Goal: Find specific page/section: Find specific page/section

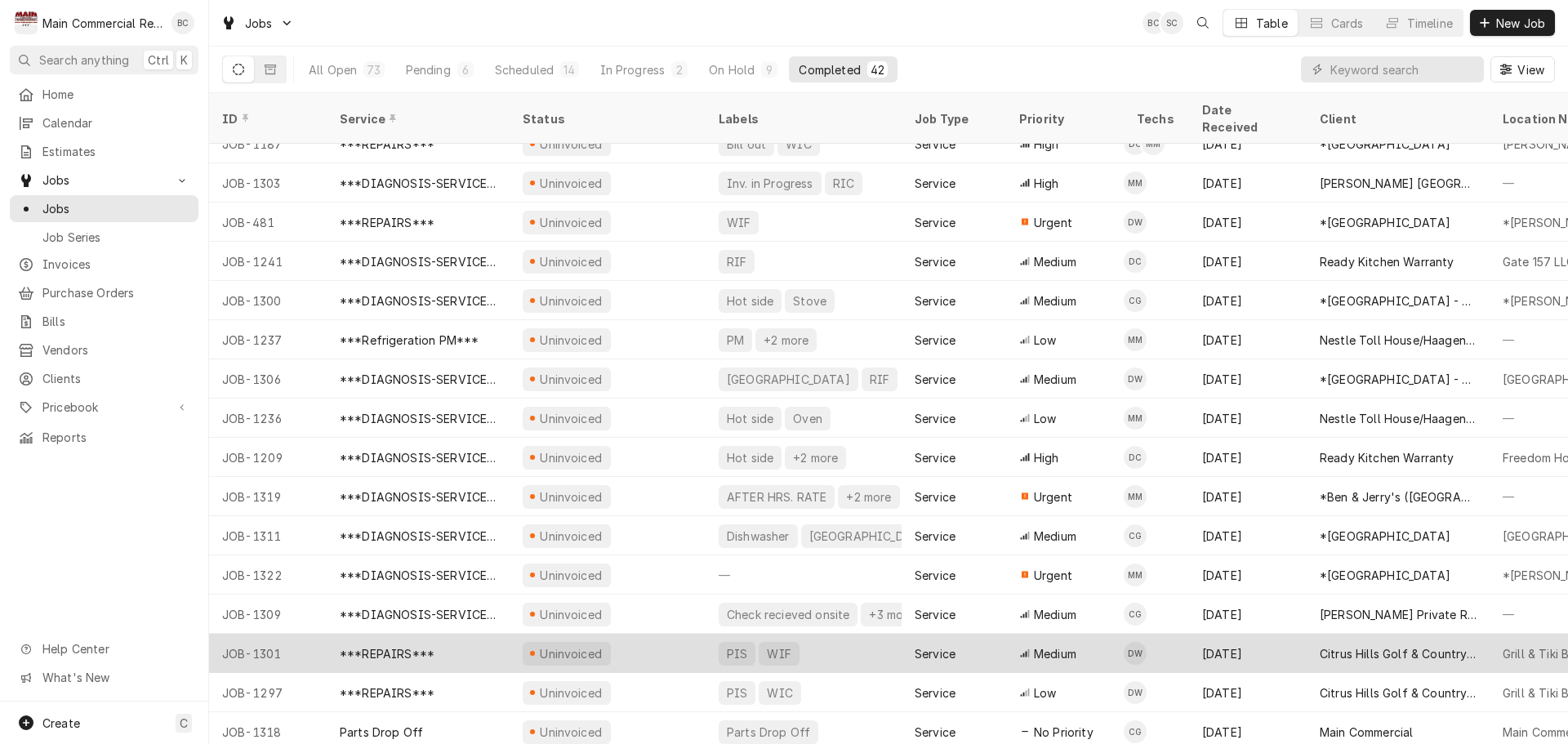
scroll to position [1039, 0]
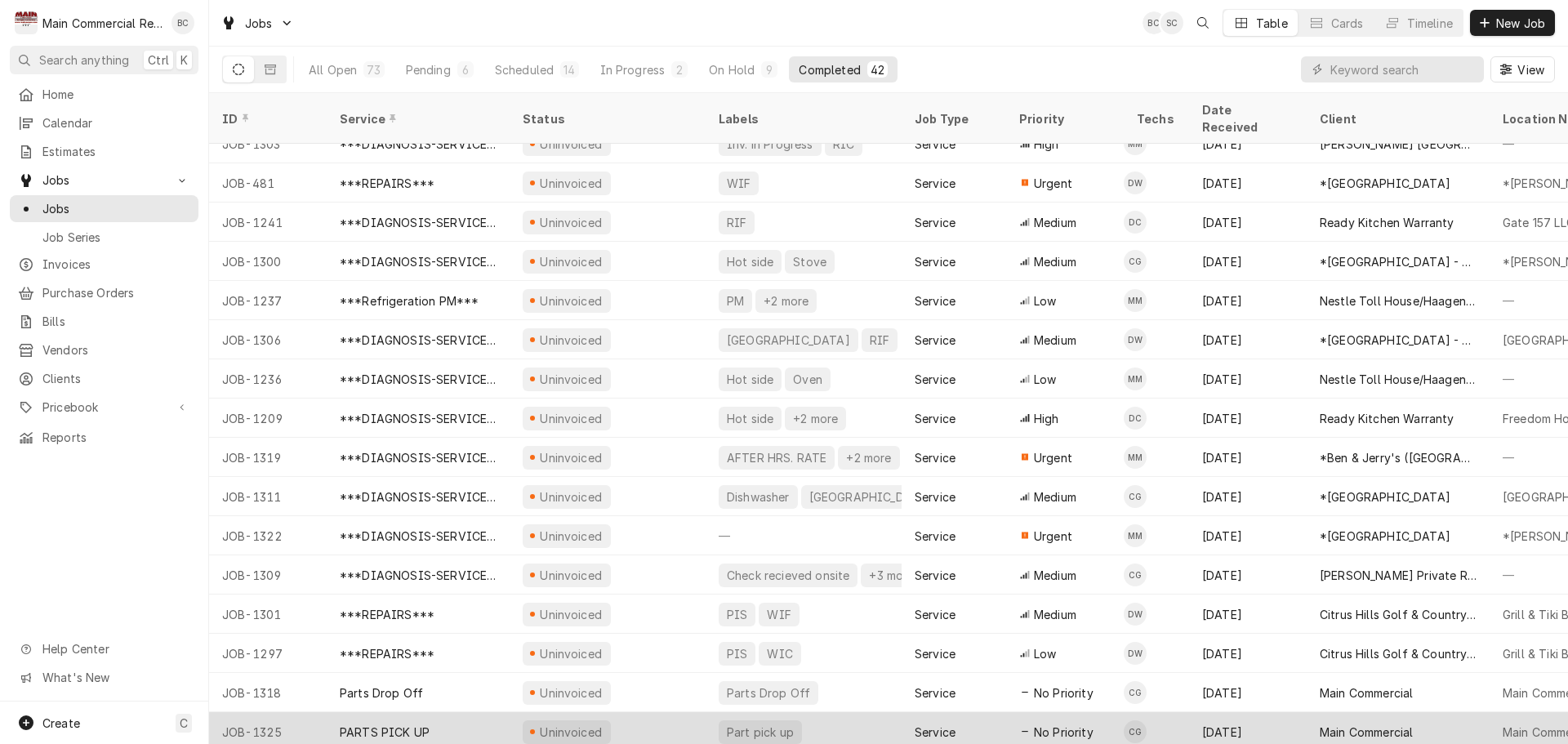
click at [399, 724] on div "PARTS PICK UP" at bounding box center [385, 732] width 90 height 17
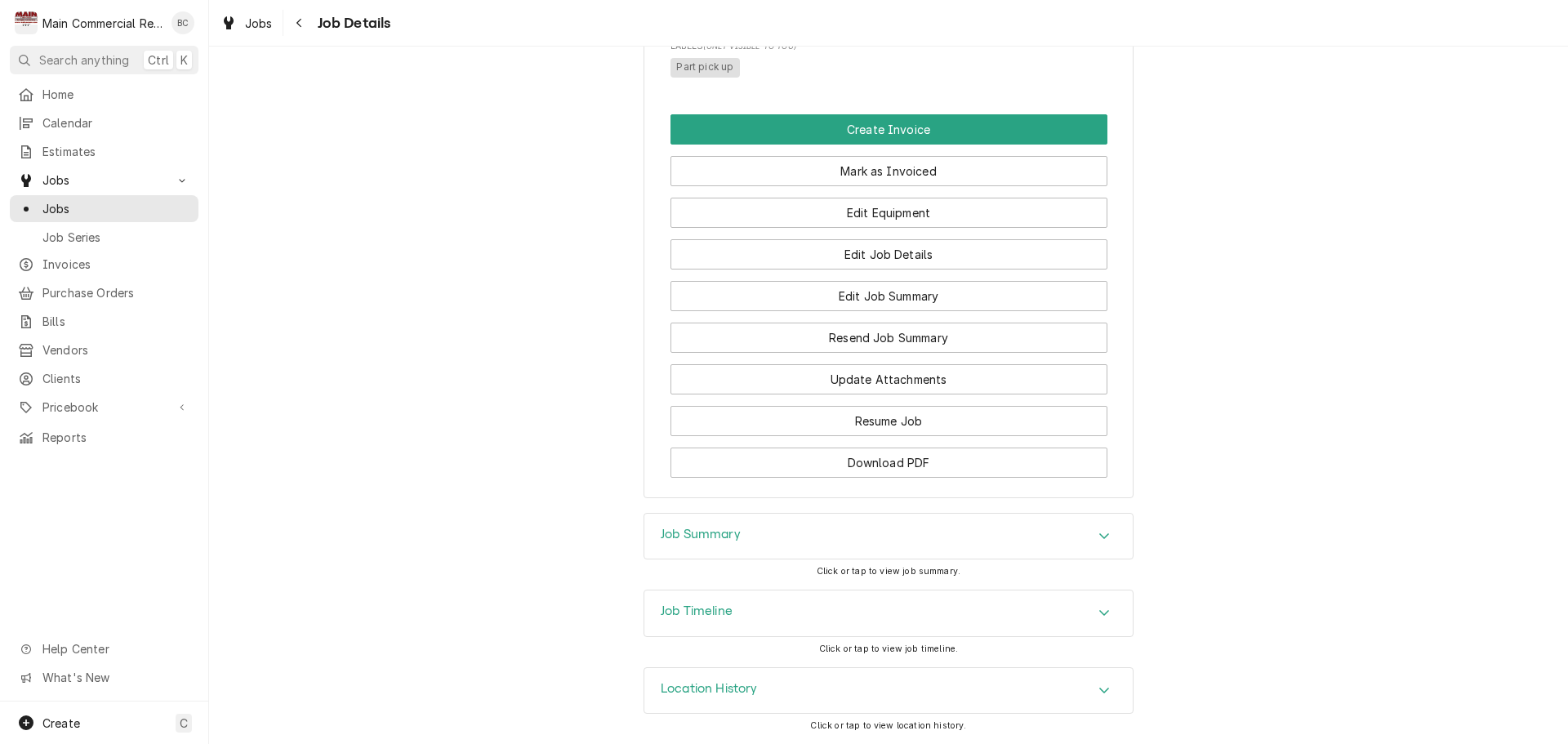
scroll to position [936, 0]
click at [681, 535] on h3 "Job Summary" at bounding box center [700, 535] width 80 height 15
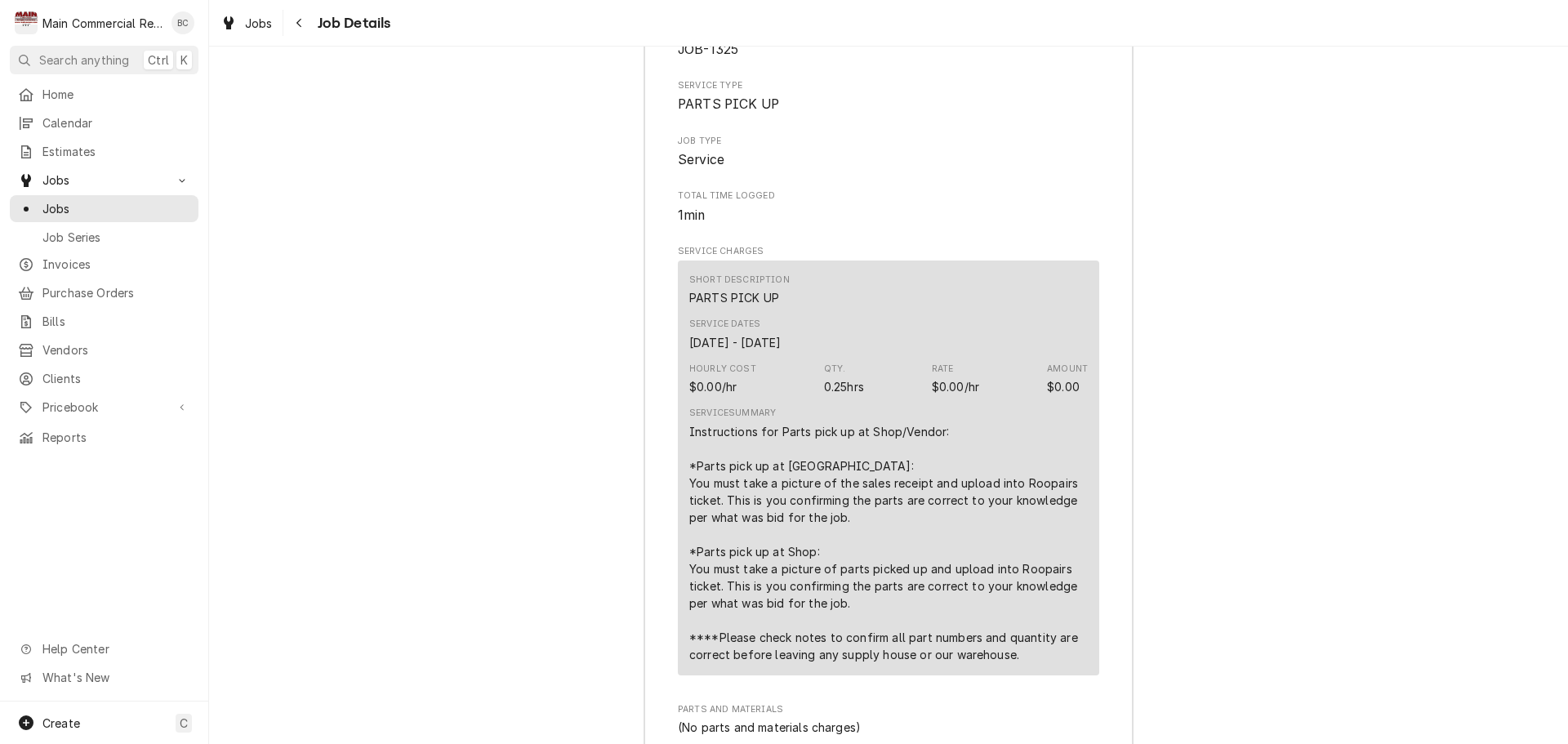
scroll to position [1470, 0]
click at [98, 204] on span "Jobs" at bounding box center [116, 209] width 148 height 17
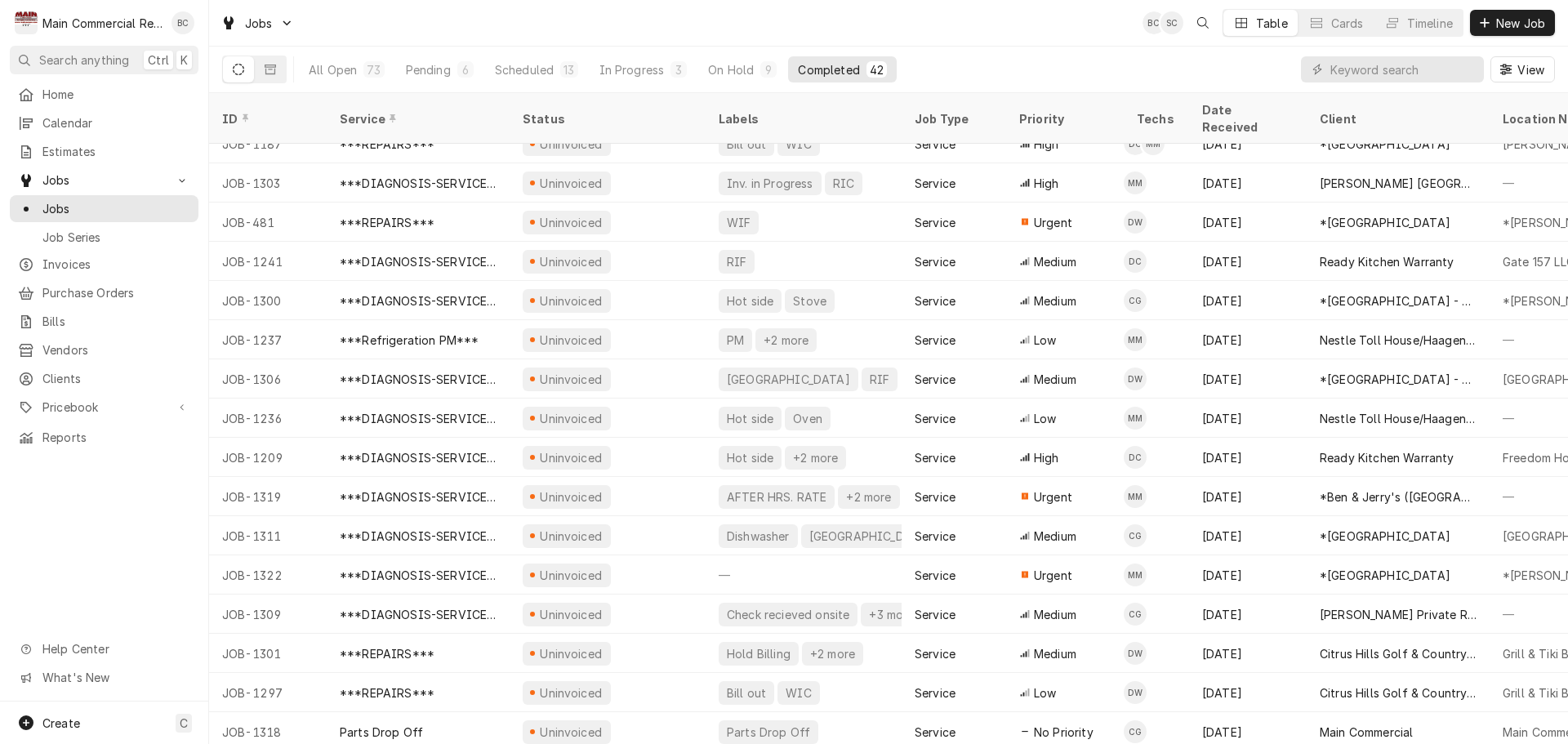
scroll to position [1039, 0]
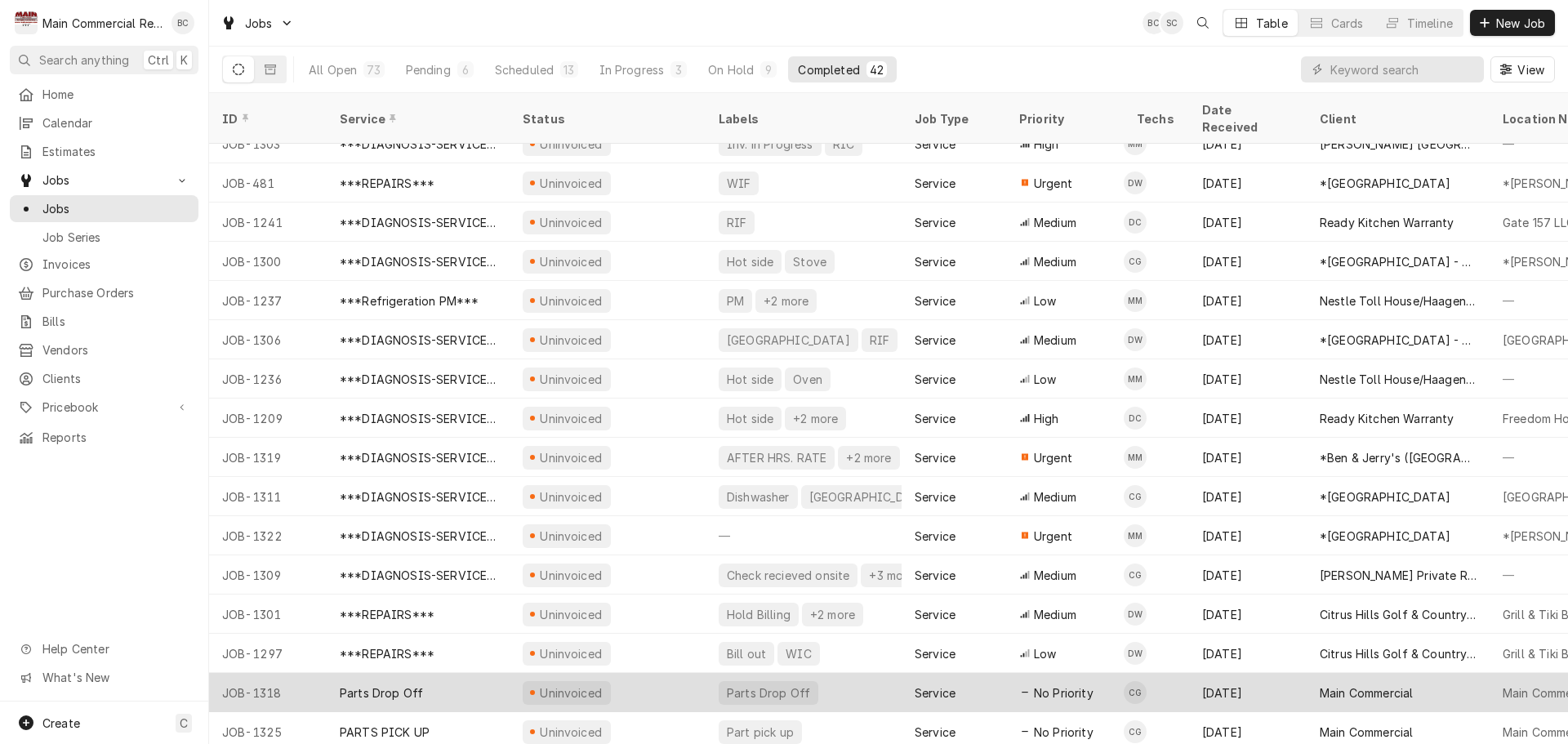
click at [399, 684] on div "Parts Drop Off" at bounding box center [381, 693] width 83 height 17
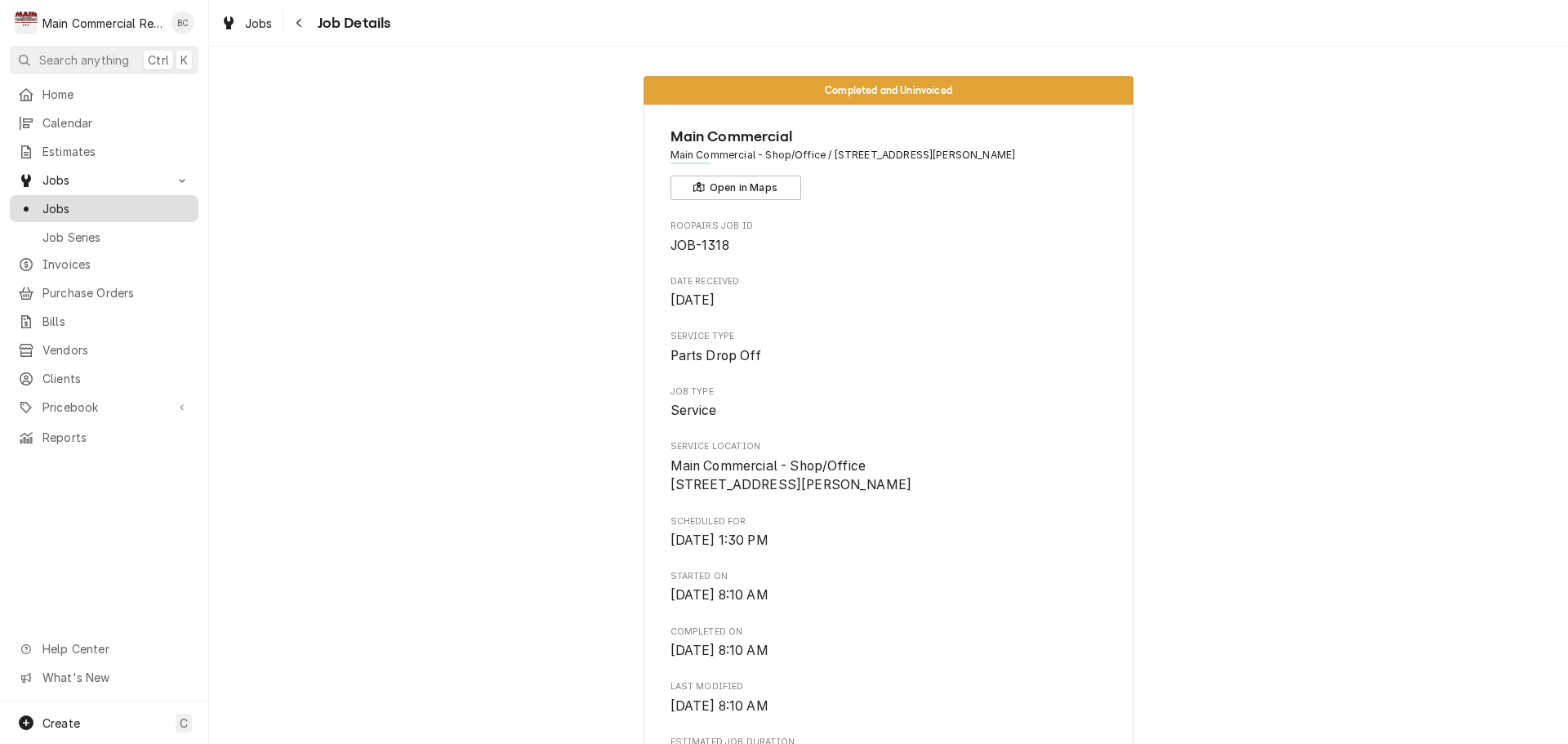
click at [63, 206] on span "Jobs" at bounding box center [116, 209] width 148 height 17
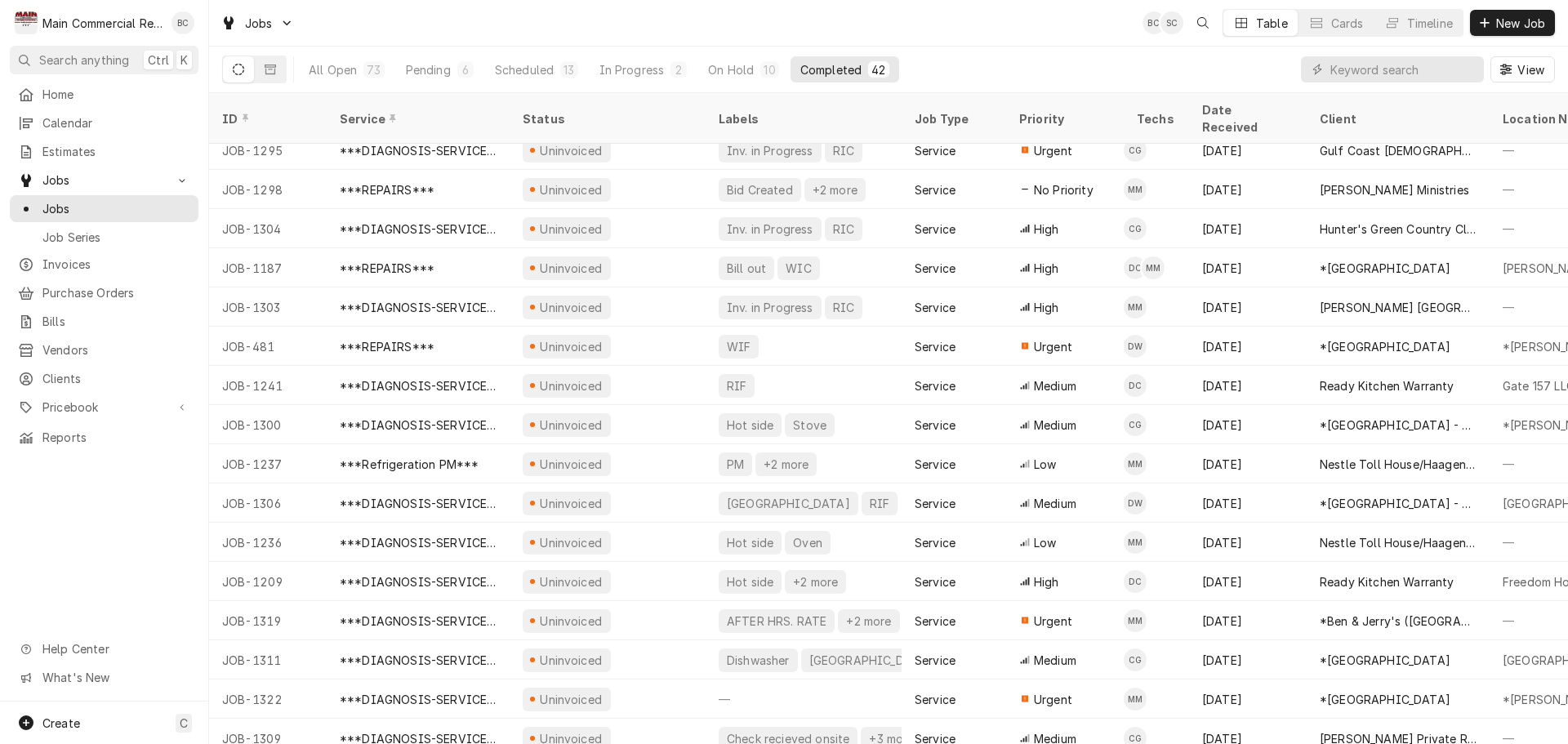
scroll to position [794, 0]
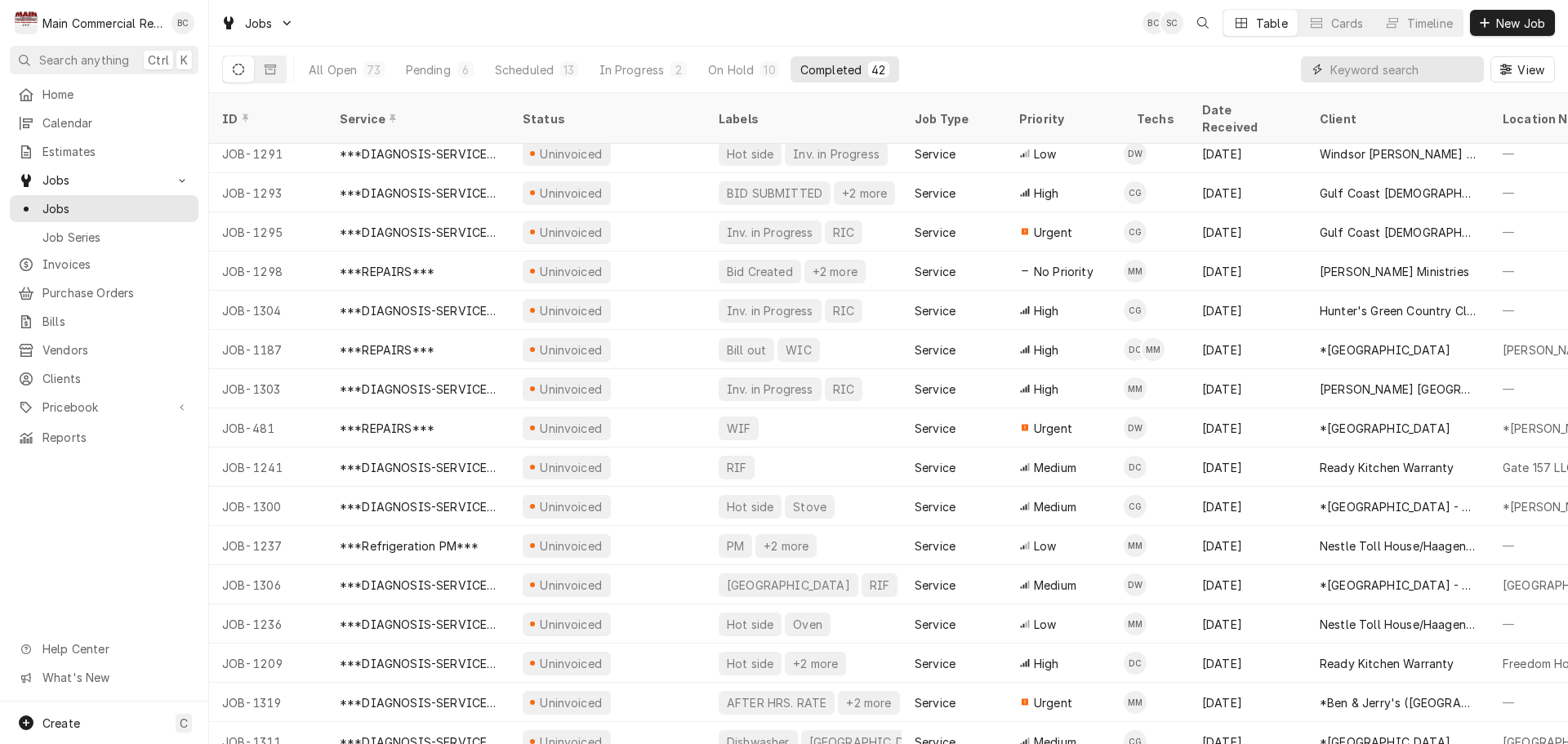
click at [1353, 76] on input "Dynamic Content Wrapper" at bounding box center [1403, 69] width 145 height 26
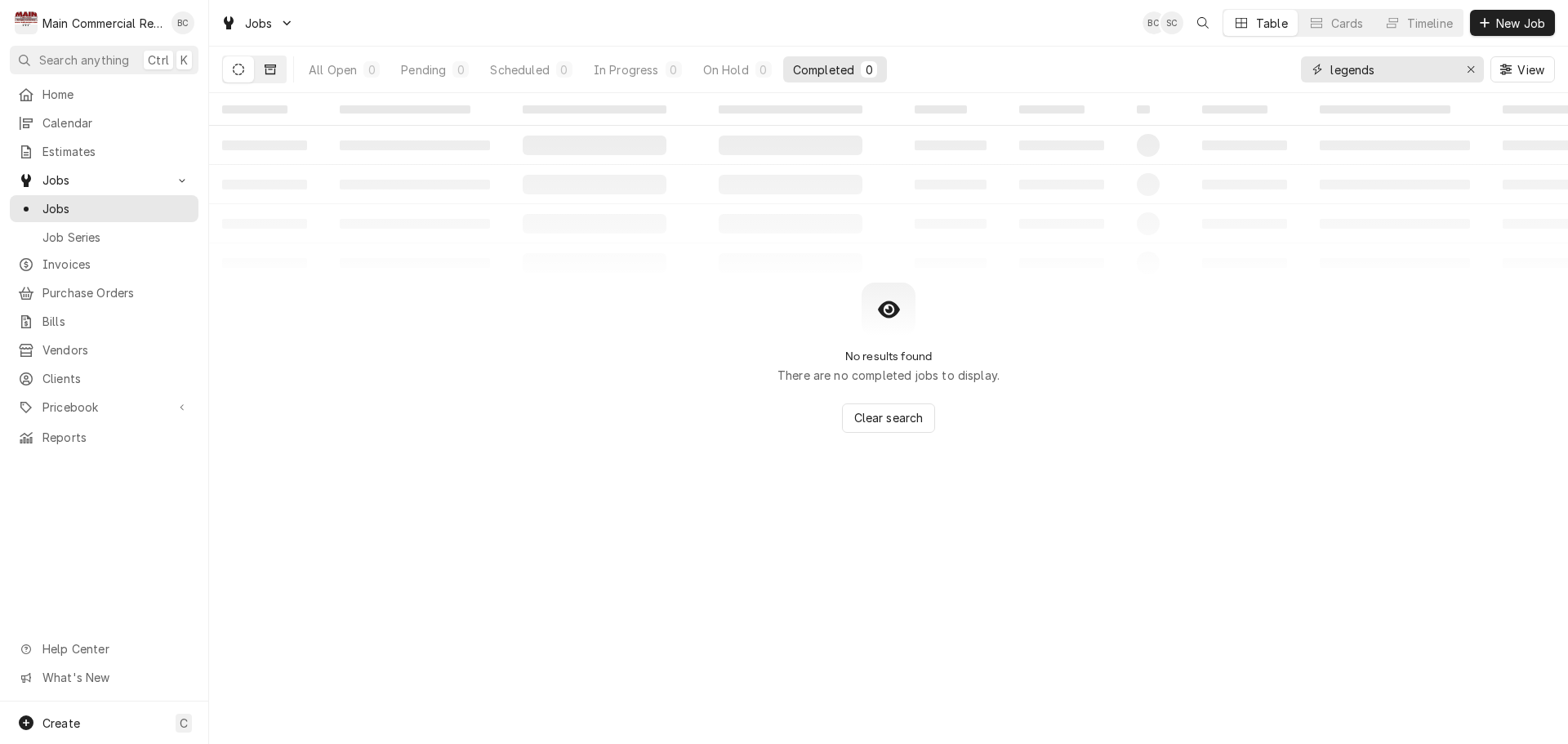
type input "legends"
click at [274, 77] on button "Dynamic Content Wrapper" at bounding box center [270, 69] width 31 height 26
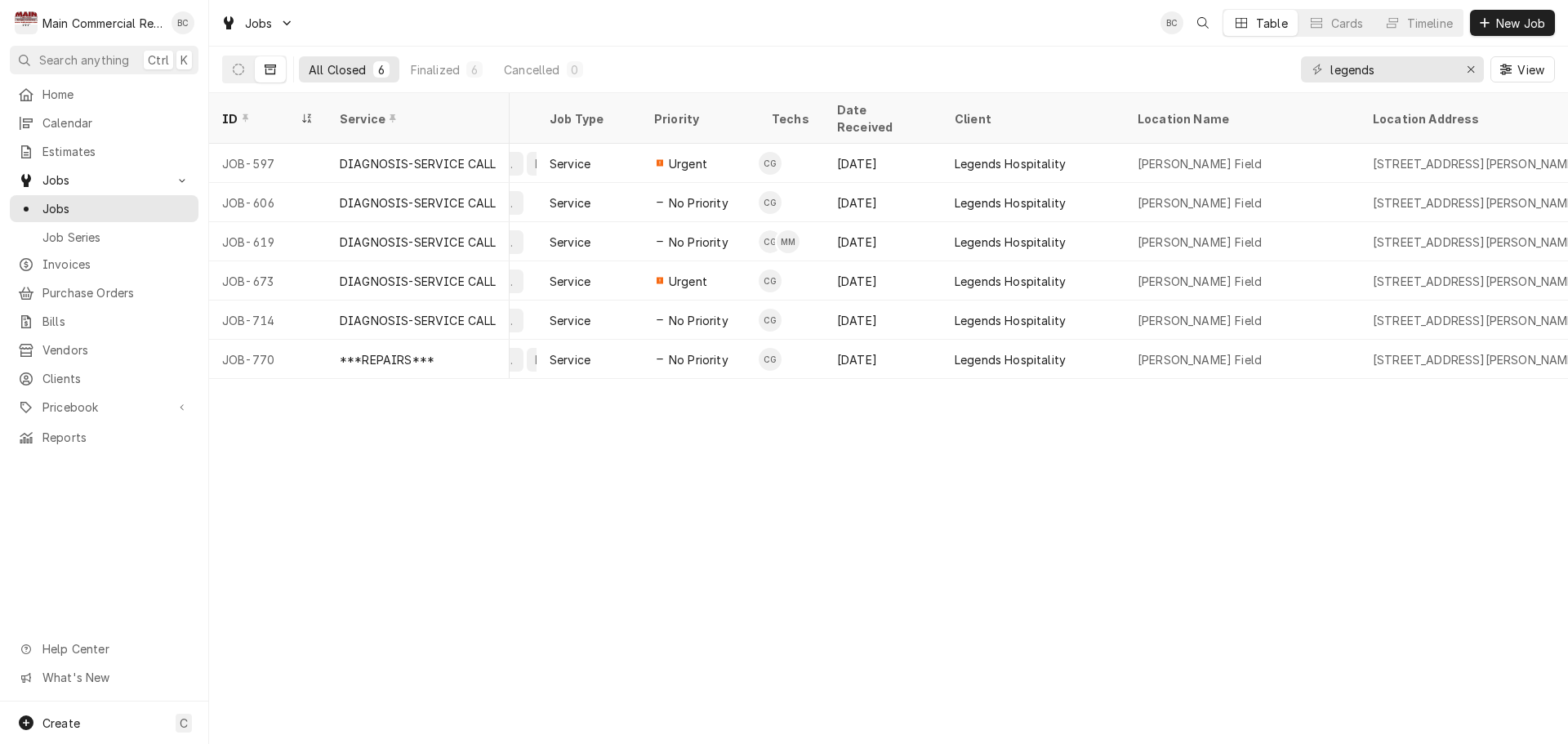
scroll to position [0, 42]
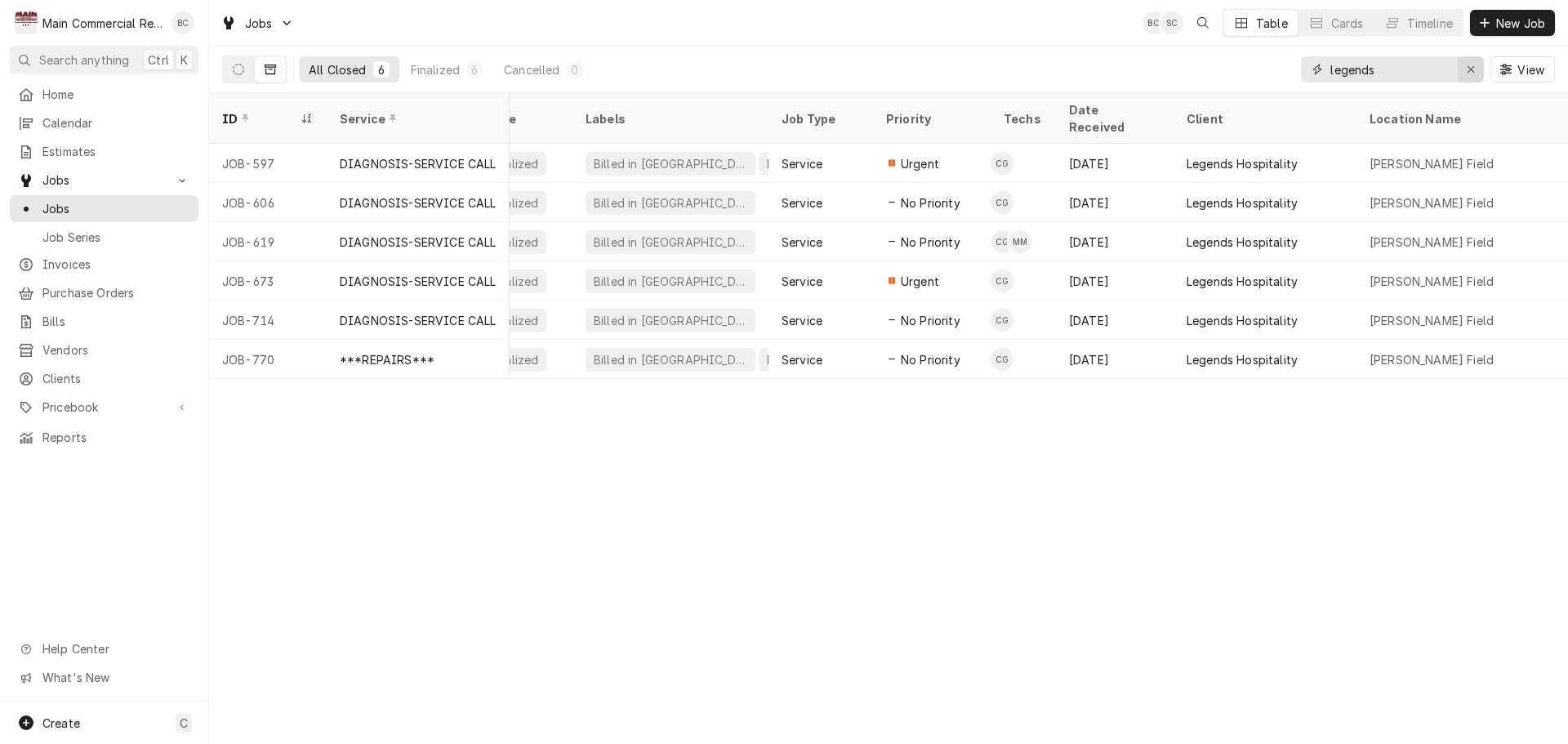
click at [1470, 70] on icon "Erase input" at bounding box center [1471, 70] width 9 height 12
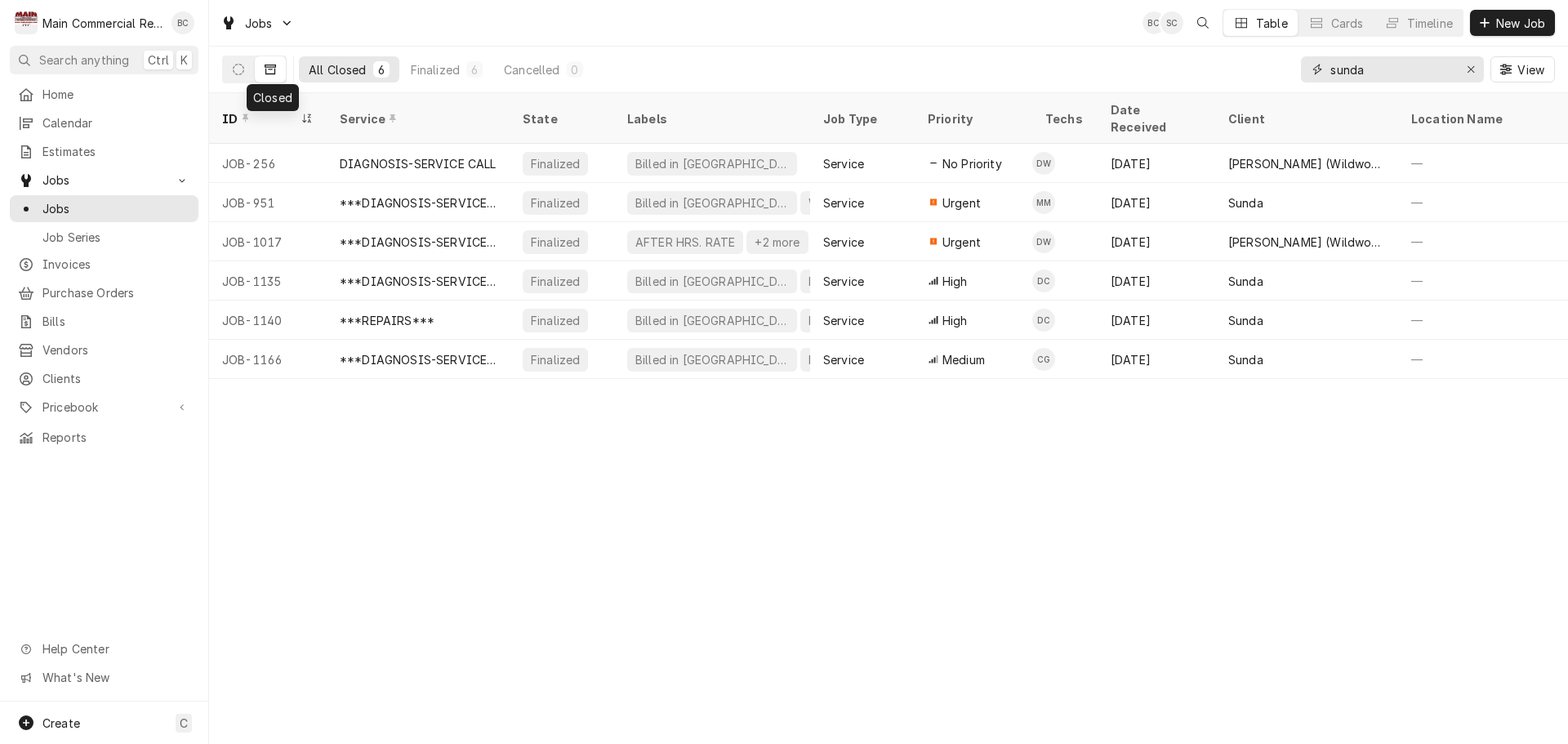
type input "sunda"
click at [271, 67] on icon "Dynamic Content Wrapper" at bounding box center [270, 69] width 12 height 10
click at [235, 73] on icon "Dynamic Content Wrapper" at bounding box center [238, 70] width 12 height 12
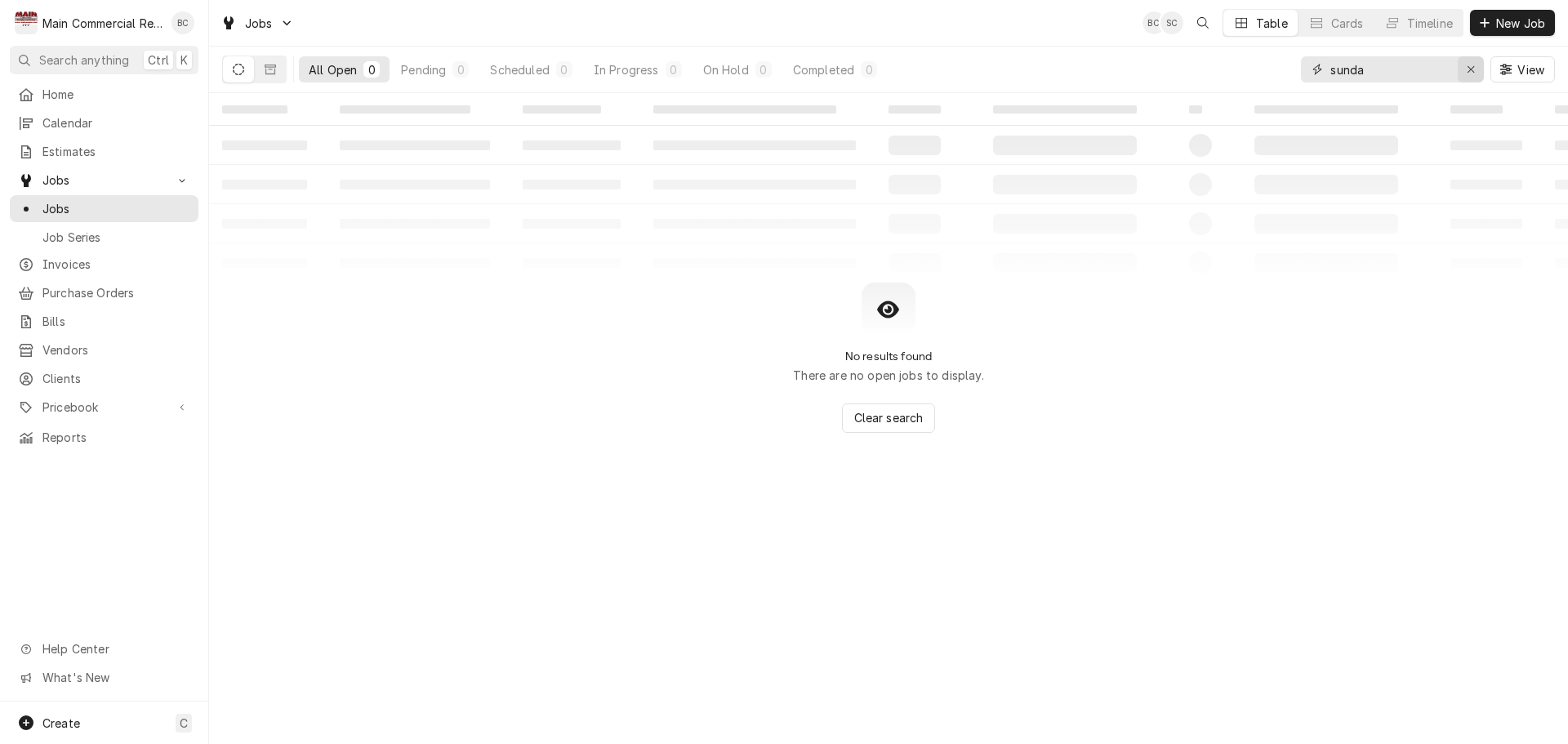
click at [1468, 73] on icon "Erase input" at bounding box center [1471, 70] width 9 height 12
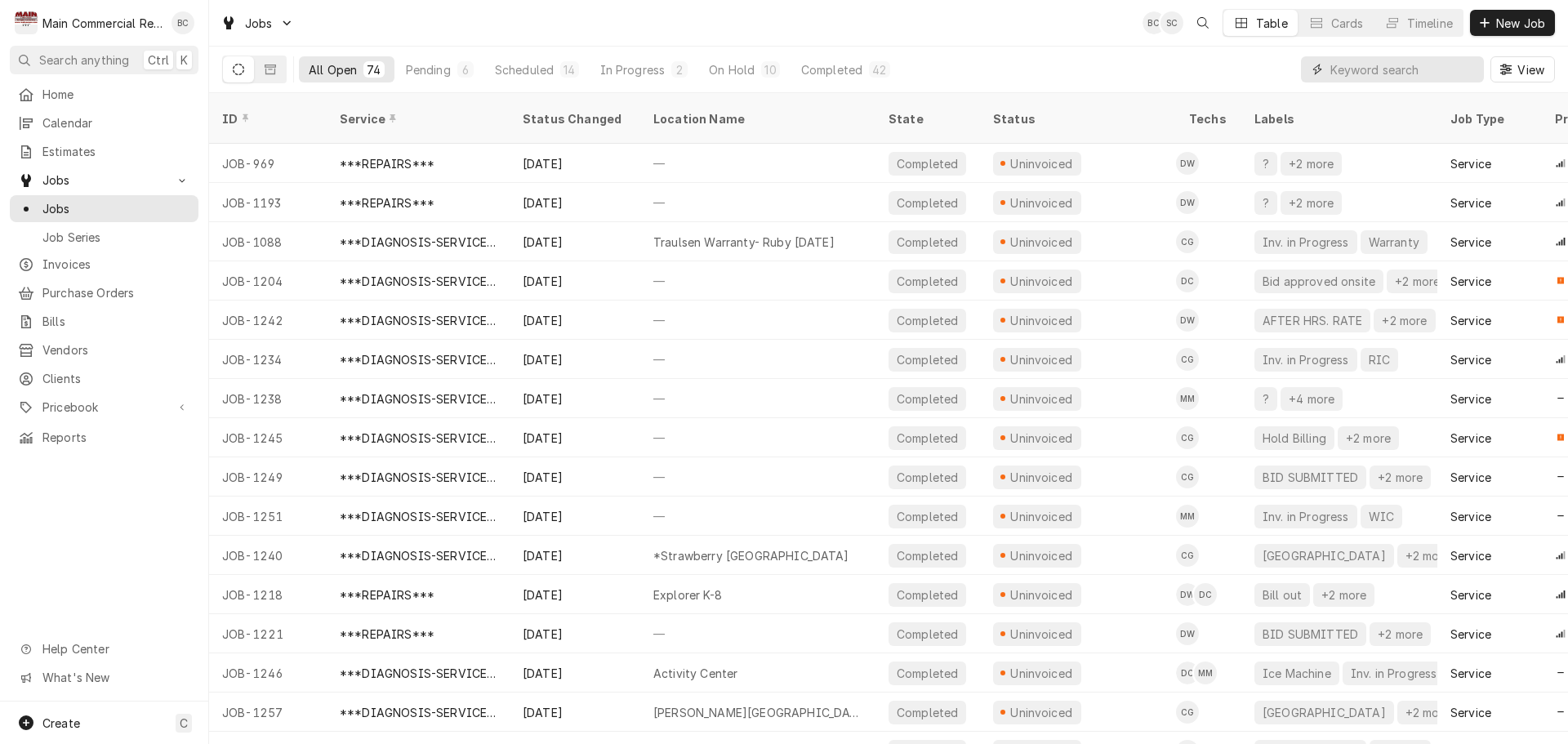
click at [1341, 68] on input "Dynamic Content Wrapper" at bounding box center [1403, 69] width 145 height 26
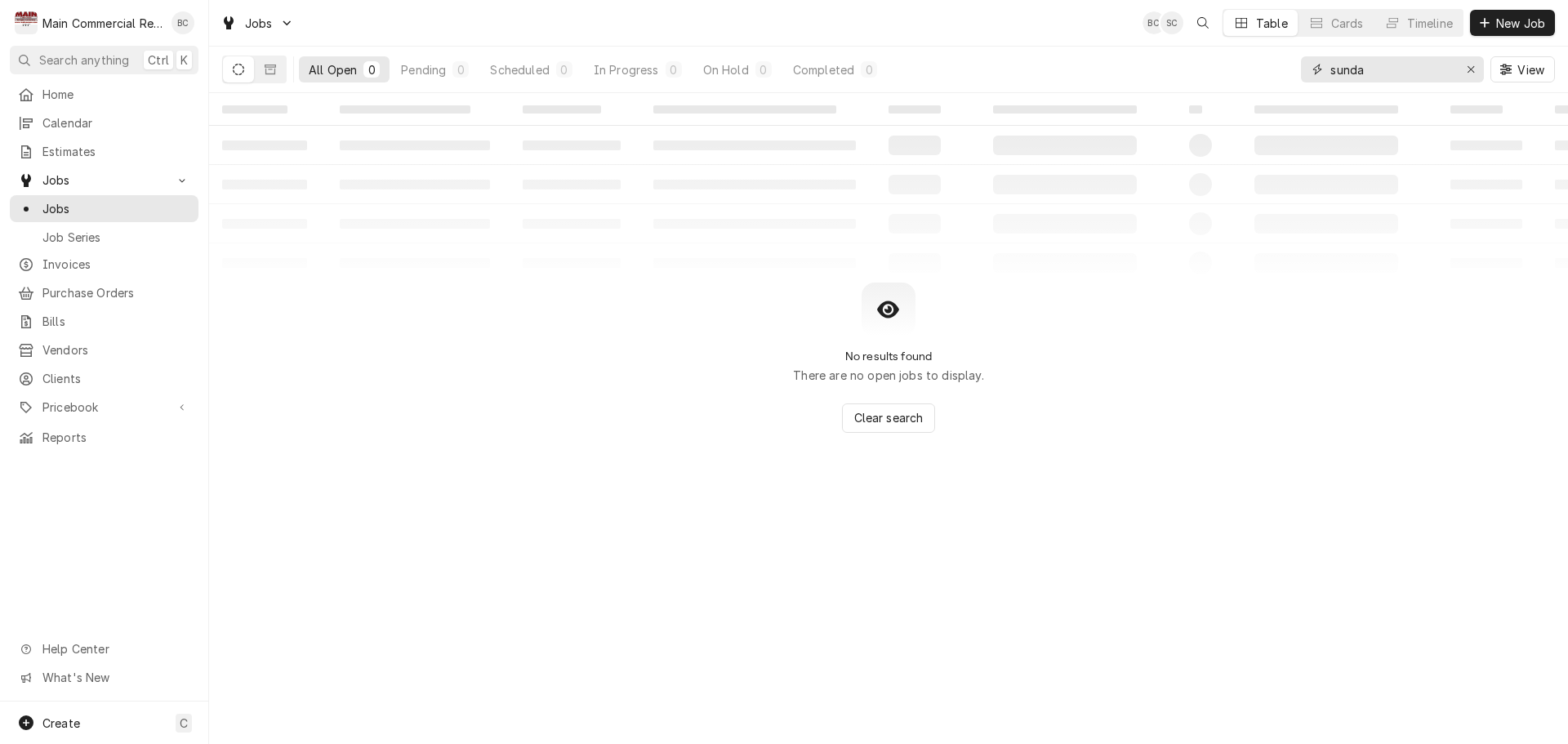
type input "sunda"
